Goal: Information Seeking & Learning: Learn about a topic

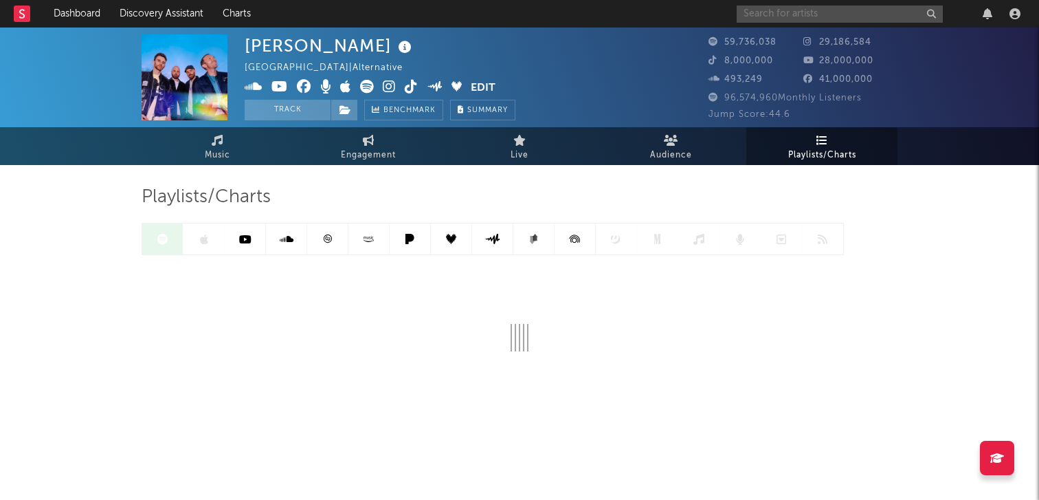
click at [818, 12] on input "text" at bounding box center [840, 13] width 206 height 17
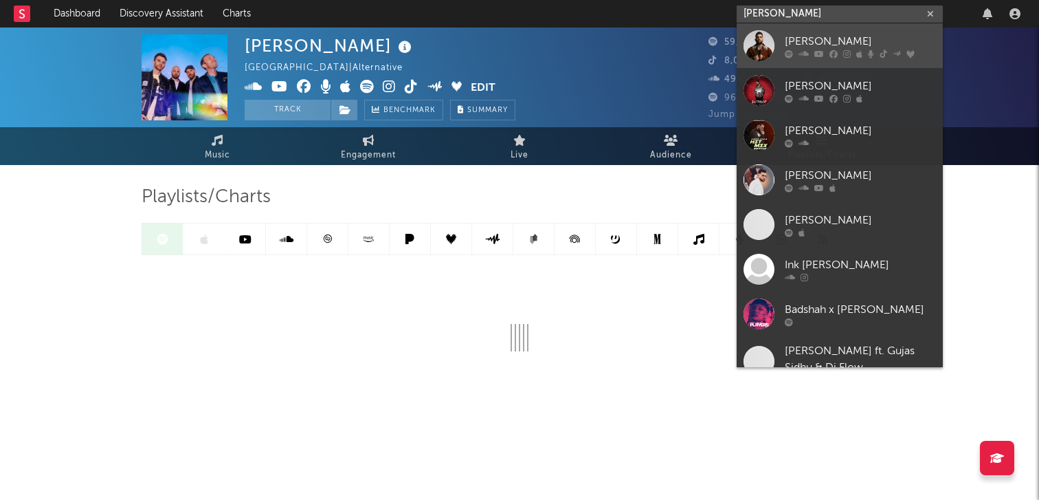
type input "KAran Aujla"
click at [795, 42] on div "[PERSON_NAME]" at bounding box center [860, 41] width 151 height 16
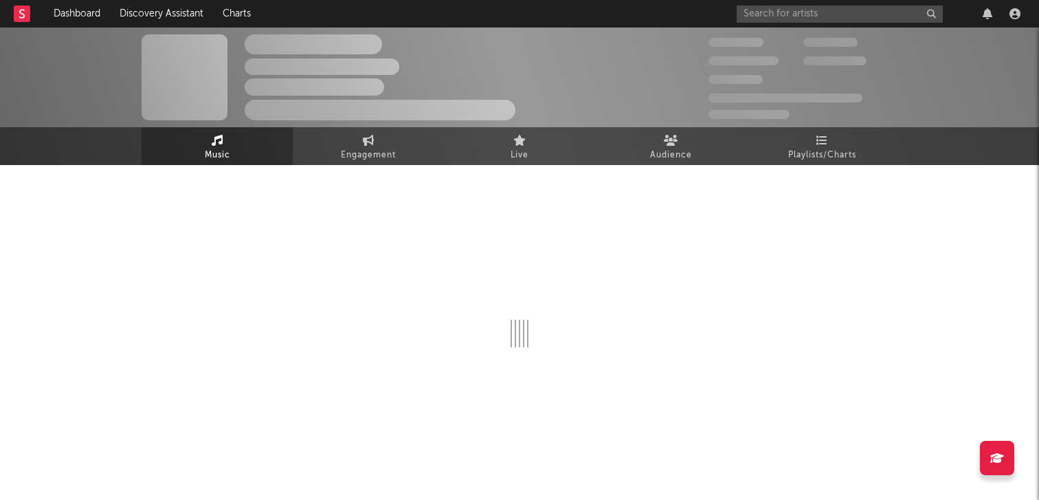
select select "6m"
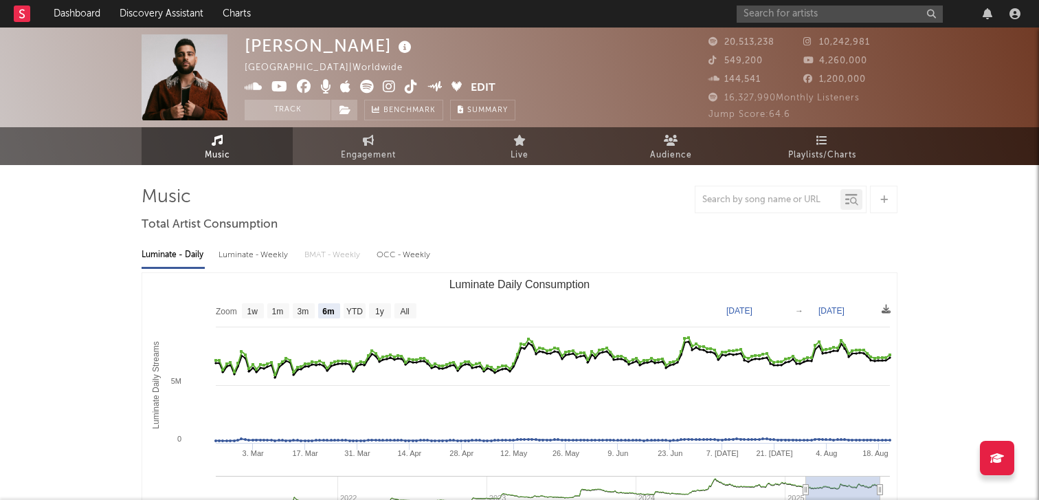
click at [838, 124] on div "Karan Aujla Canada | Worldwide Edit Track Benchmark Summary 20,513,238 10,242,9…" at bounding box center [519, 77] width 1039 height 100
click at [829, 141] on link "Playlists/Charts" at bounding box center [821, 146] width 151 height 38
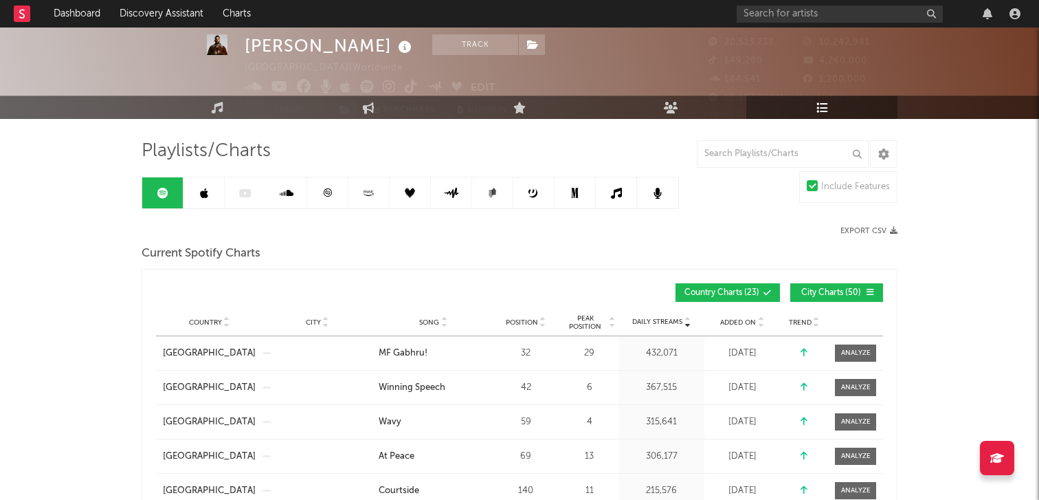
scroll to position [35, 0]
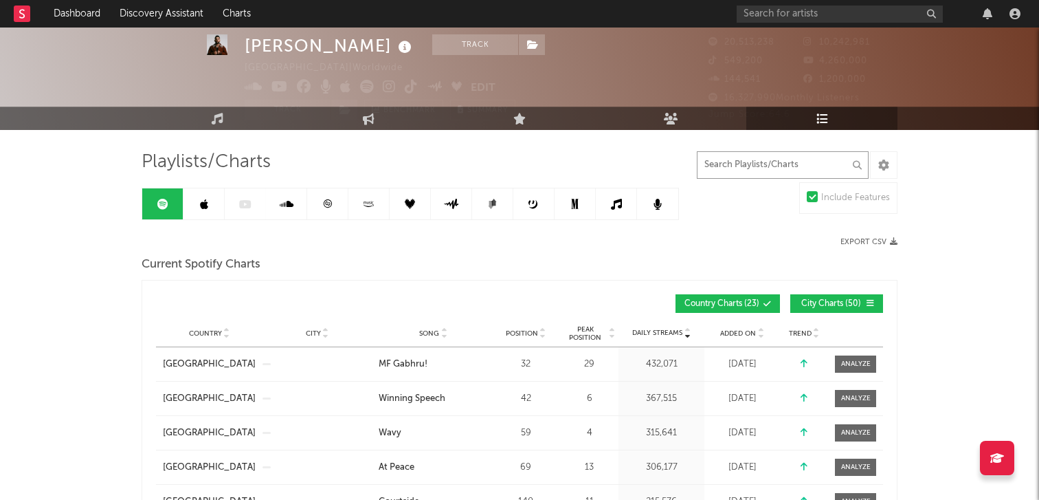
click at [730, 166] on input "text" at bounding box center [783, 164] width 172 height 27
type input "[GEOGRAPHIC_DATA]"
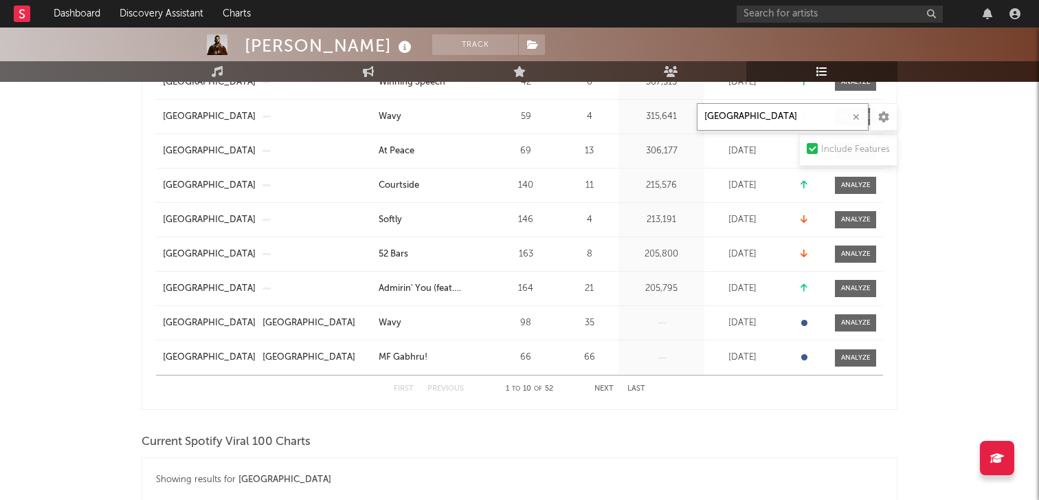
scroll to position [355, 0]
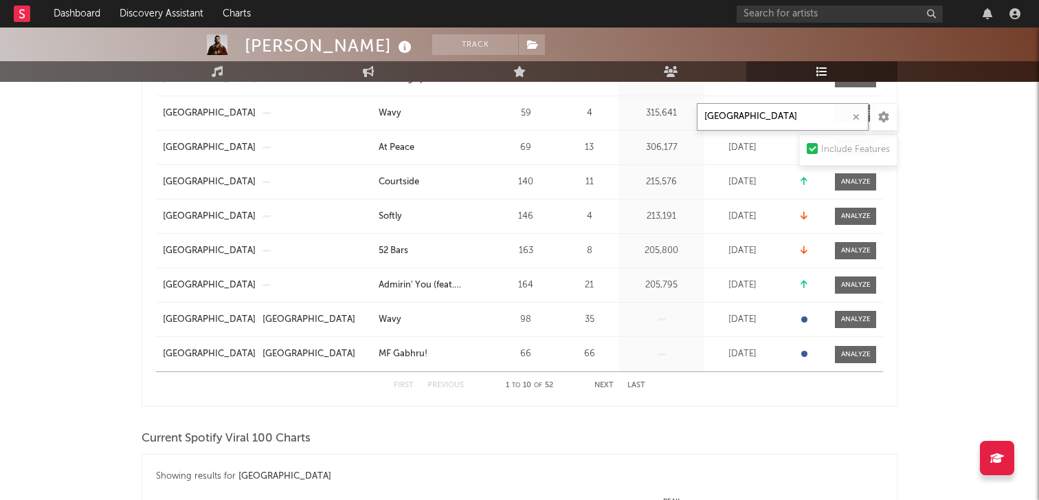
click at [600, 385] on button "Next" at bounding box center [603, 385] width 19 height 8
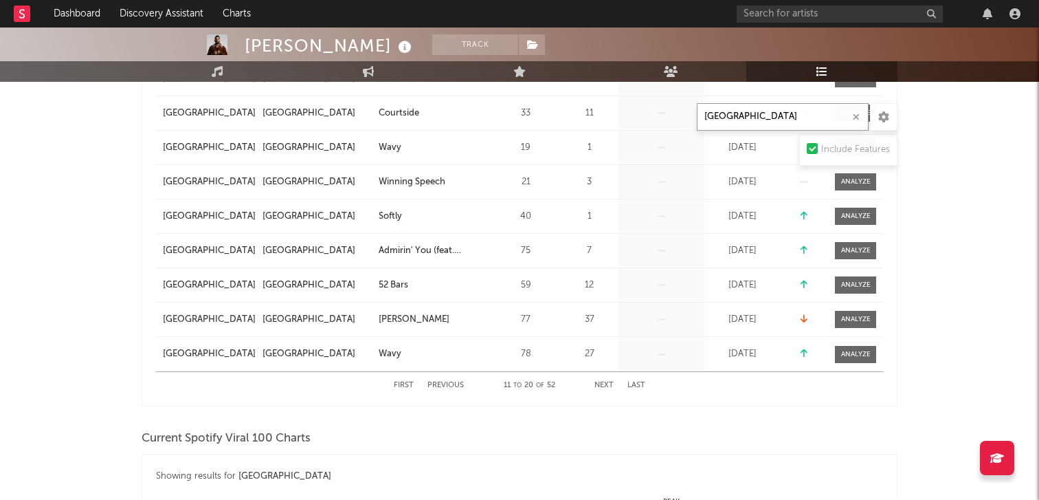
click at [437, 384] on button "Previous" at bounding box center [445, 385] width 36 height 8
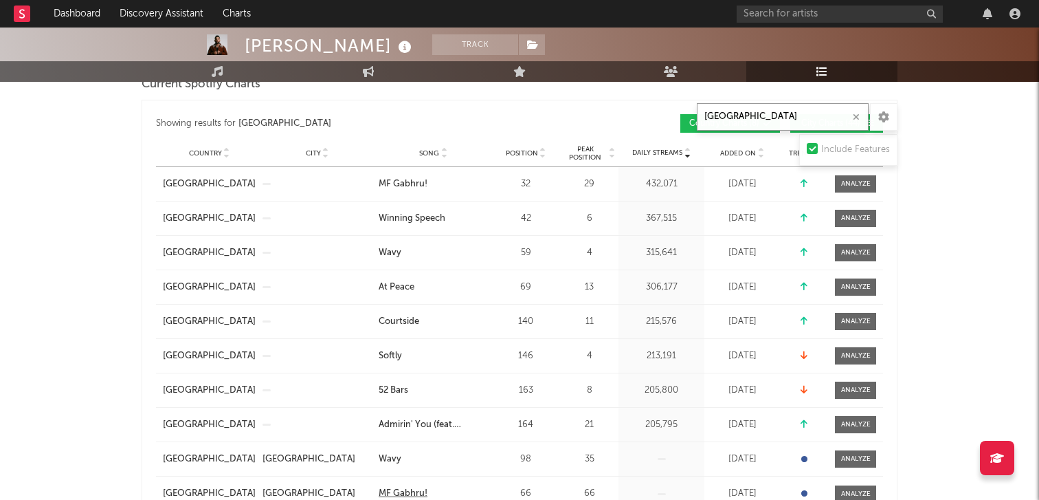
scroll to position [209, 0]
